Goal: Find specific page/section: Find specific page/section

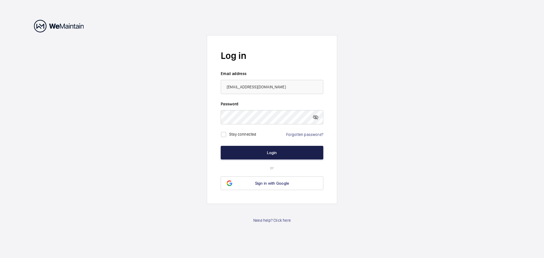
click at [264, 154] on button "Login" at bounding box center [272, 153] width 103 height 14
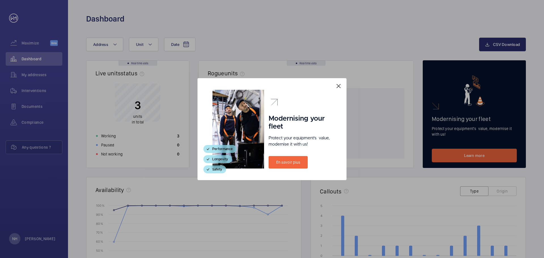
click at [339, 86] on mat-icon at bounding box center [338, 86] width 7 height 7
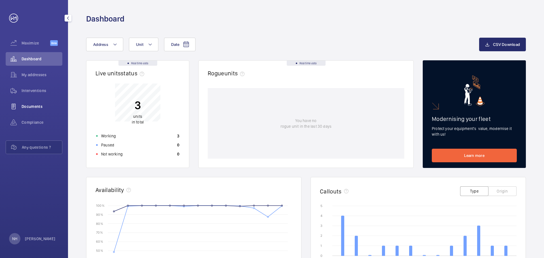
click at [35, 105] on span "Documents" at bounding box center [42, 107] width 41 height 6
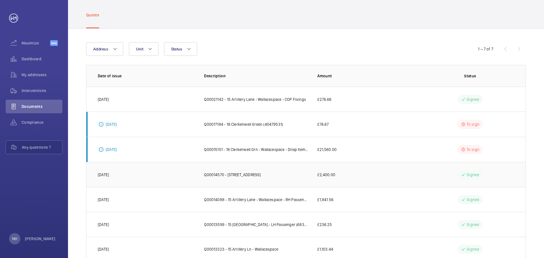
scroll to position [40, 0]
